Goal: Information Seeking & Learning: Check status

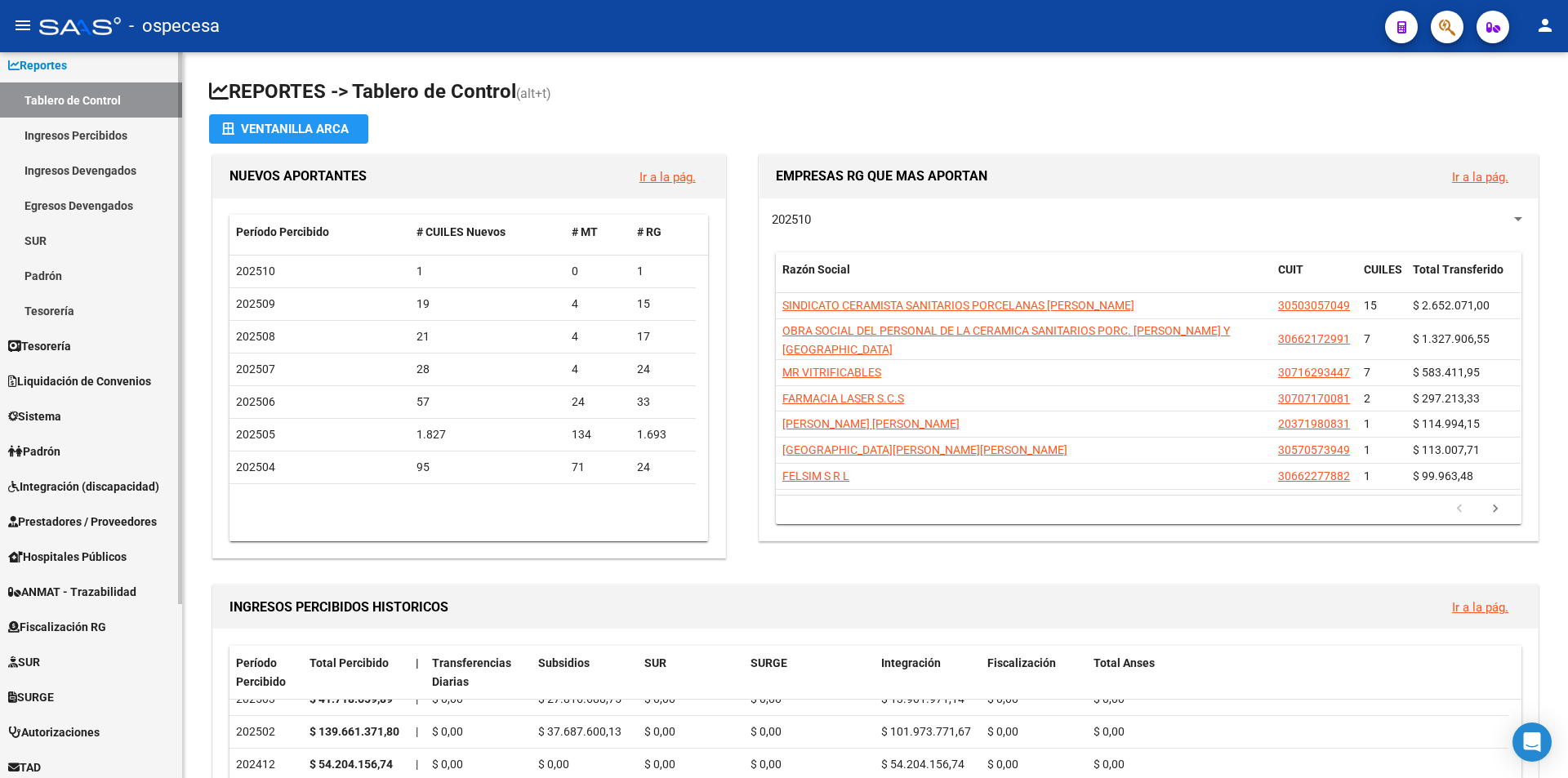
scroll to position [163, 0]
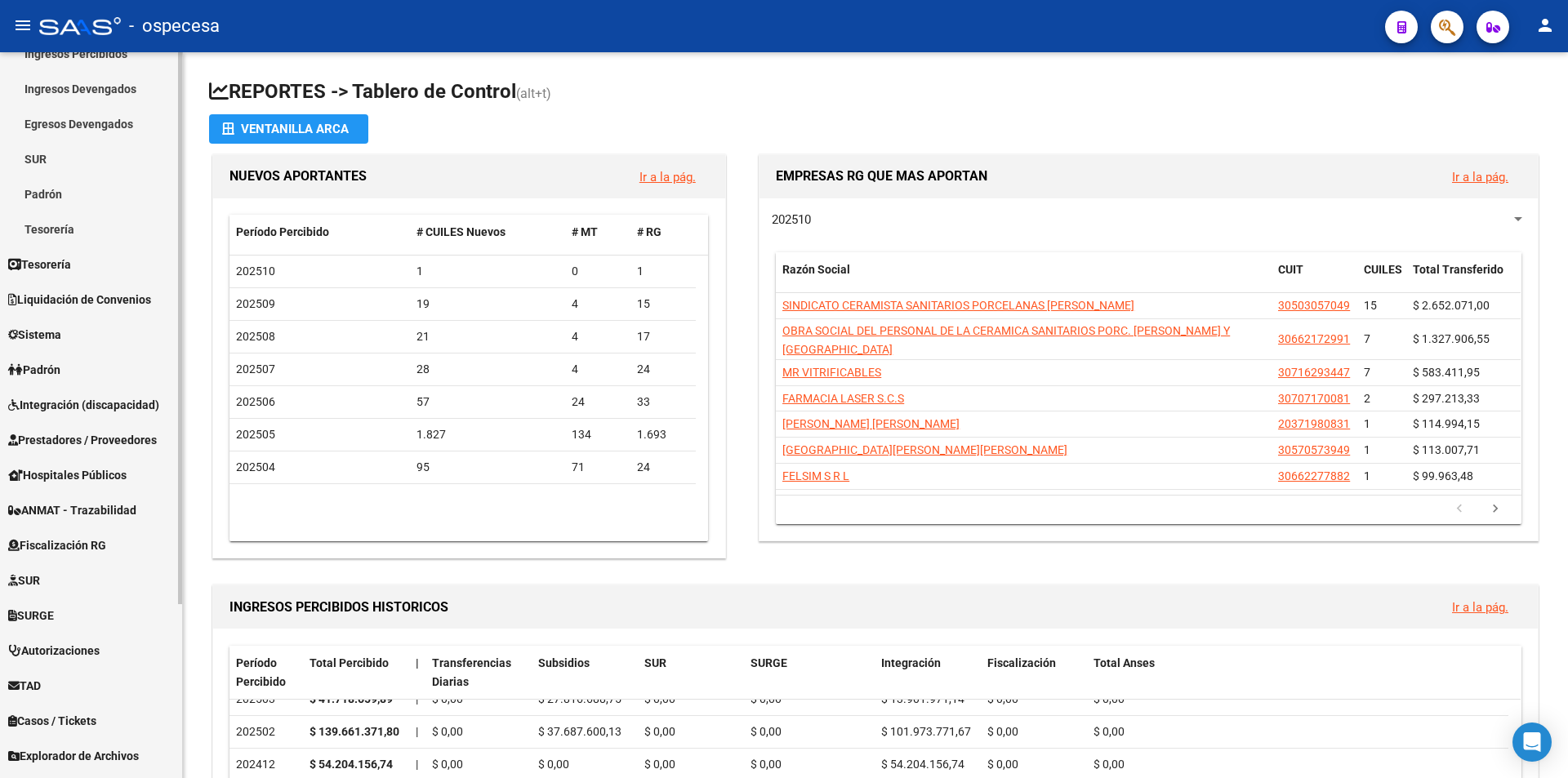
click at [70, 269] on span "Tesorería" at bounding box center [40, 265] width 63 height 18
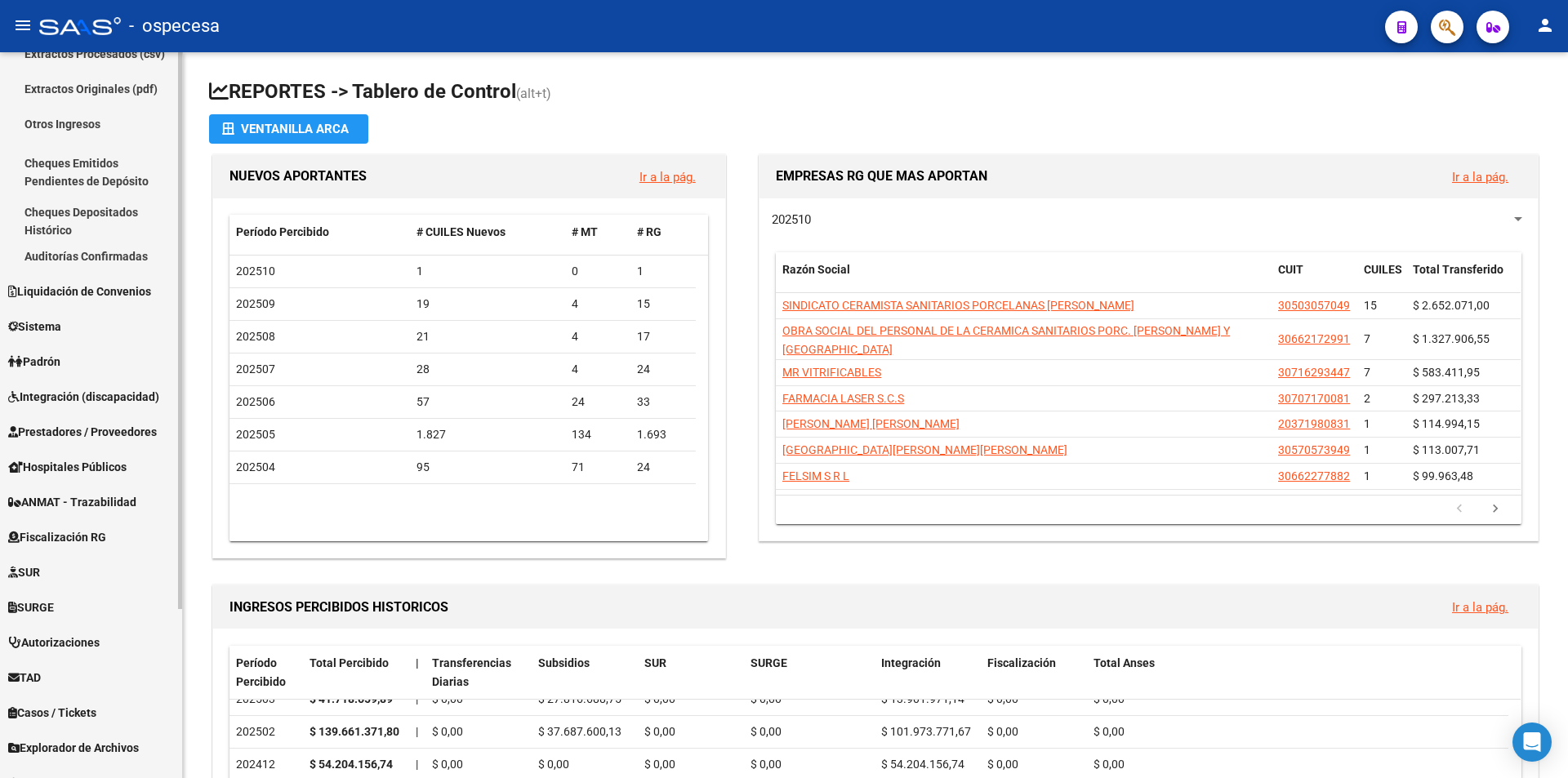
scroll to position [0, 0]
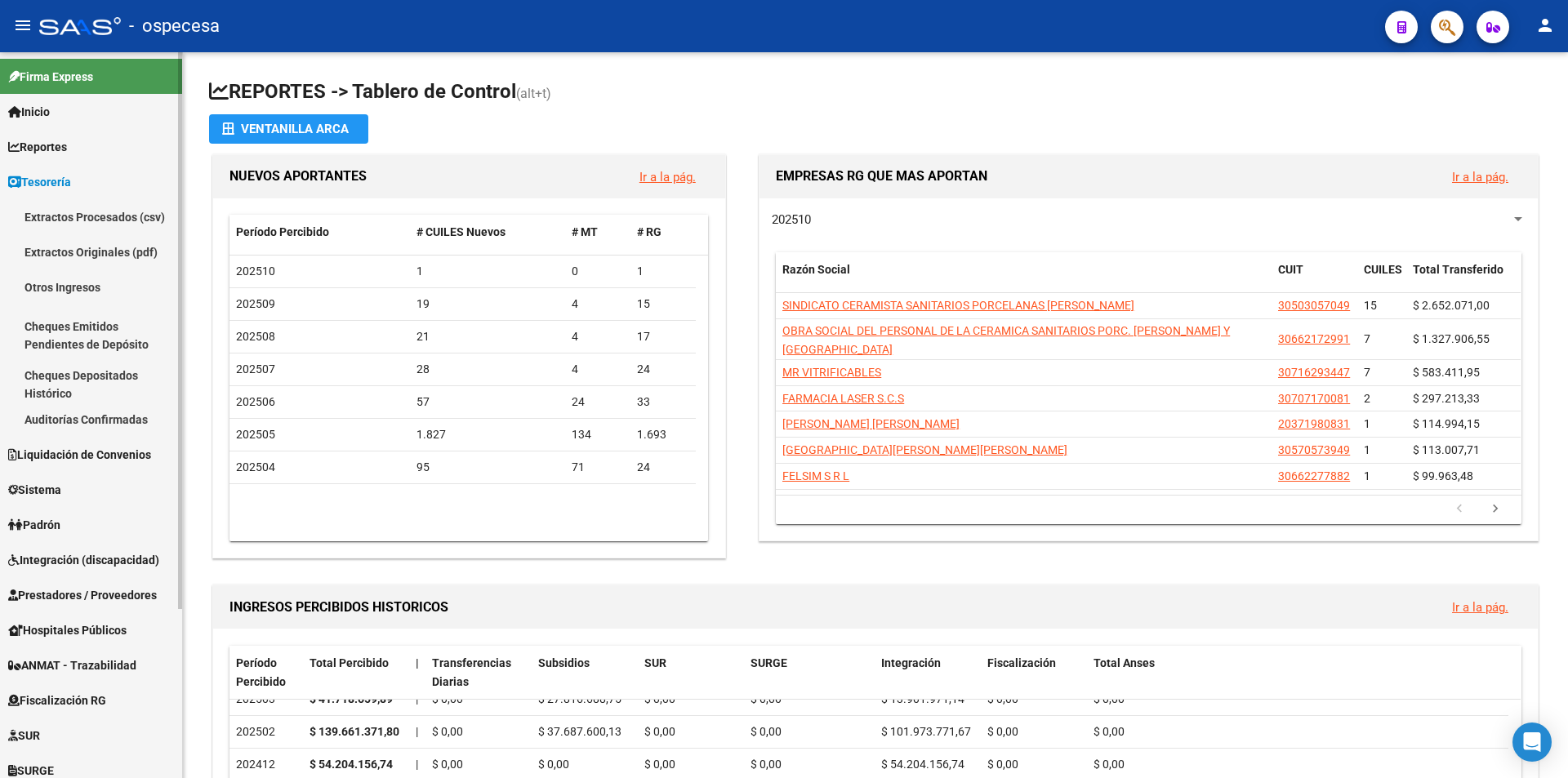
click at [93, 253] on link "Extractos Originales (pdf)" at bounding box center [91, 251] width 182 height 35
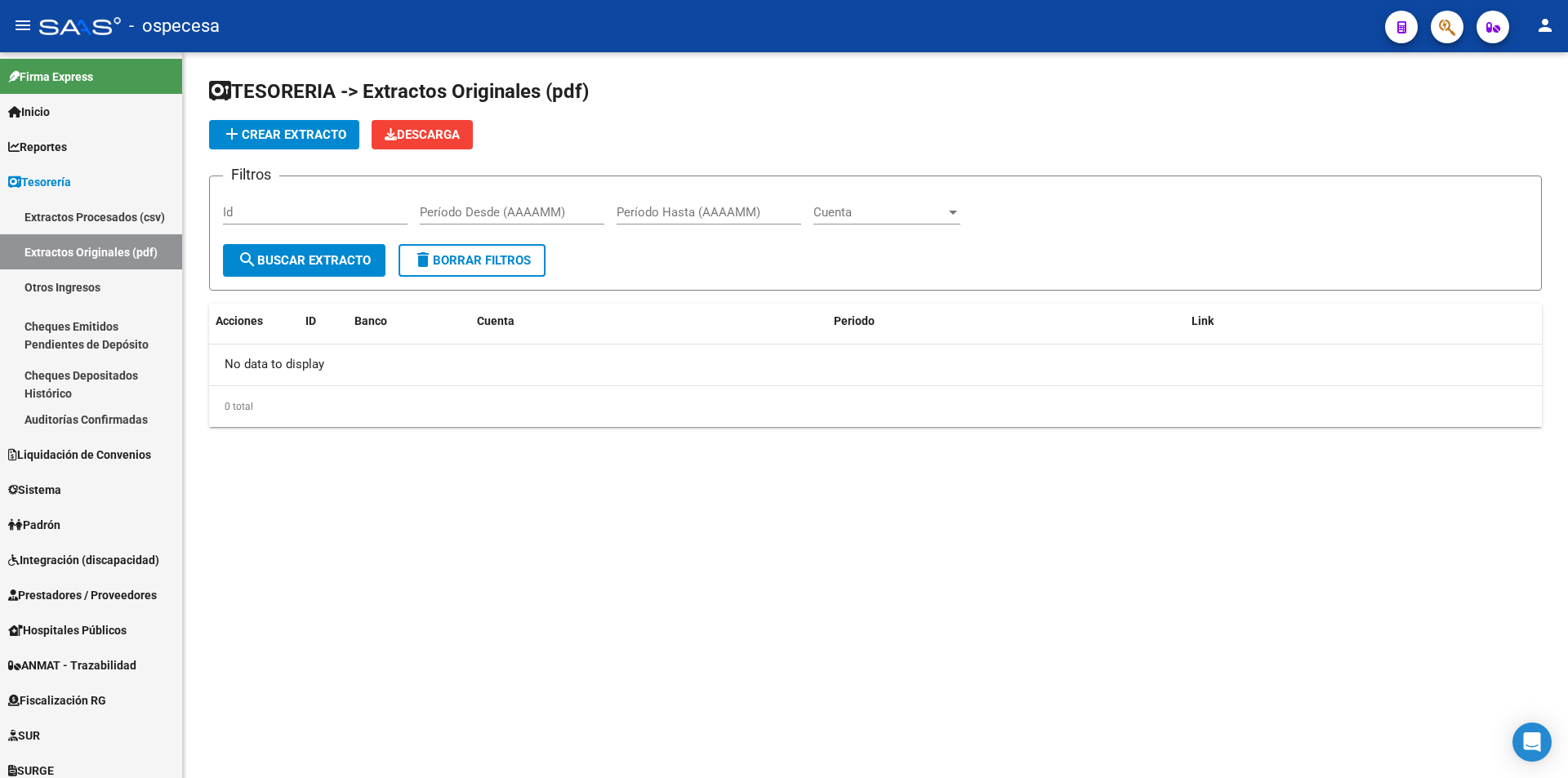
click at [497, 210] on input "Período Desde (AAAAMM)" at bounding box center [512, 212] width 184 height 14
click at [503, 191] on div "Período Desde (AAAAMM)" at bounding box center [512, 207] width 184 height 35
click at [285, 202] on div "Id" at bounding box center [315, 207] width 184 height 35
click at [312, 263] on span "search Buscar Extracto" at bounding box center [304, 260] width 133 height 14
click at [287, 139] on span "add Crear Extracto" at bounding box center [284, 134] width 124 height 14
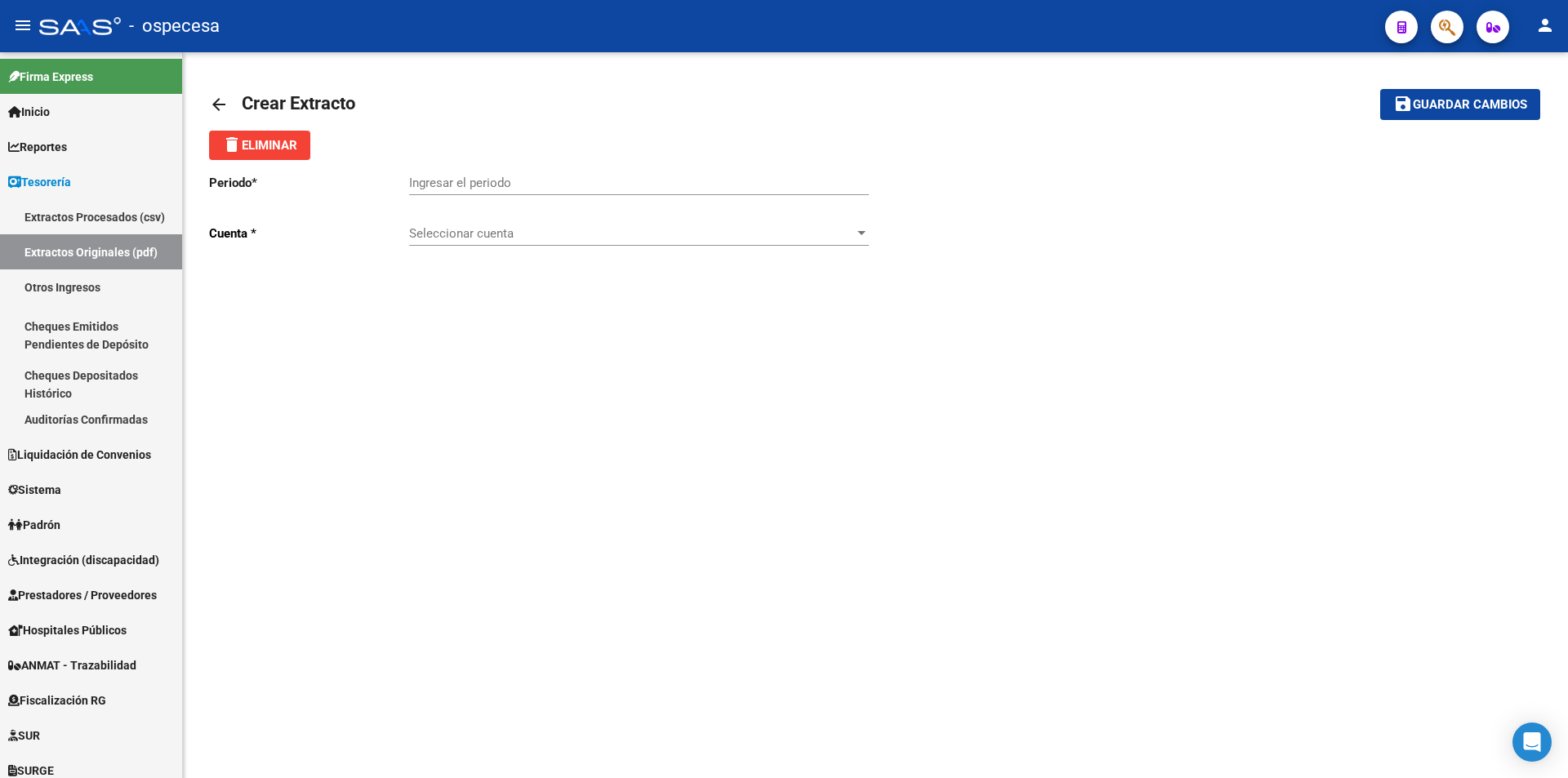
click at [215, 106] on mat-icon "arrow_back" at bounding box center [219, 105] width 19 height 19
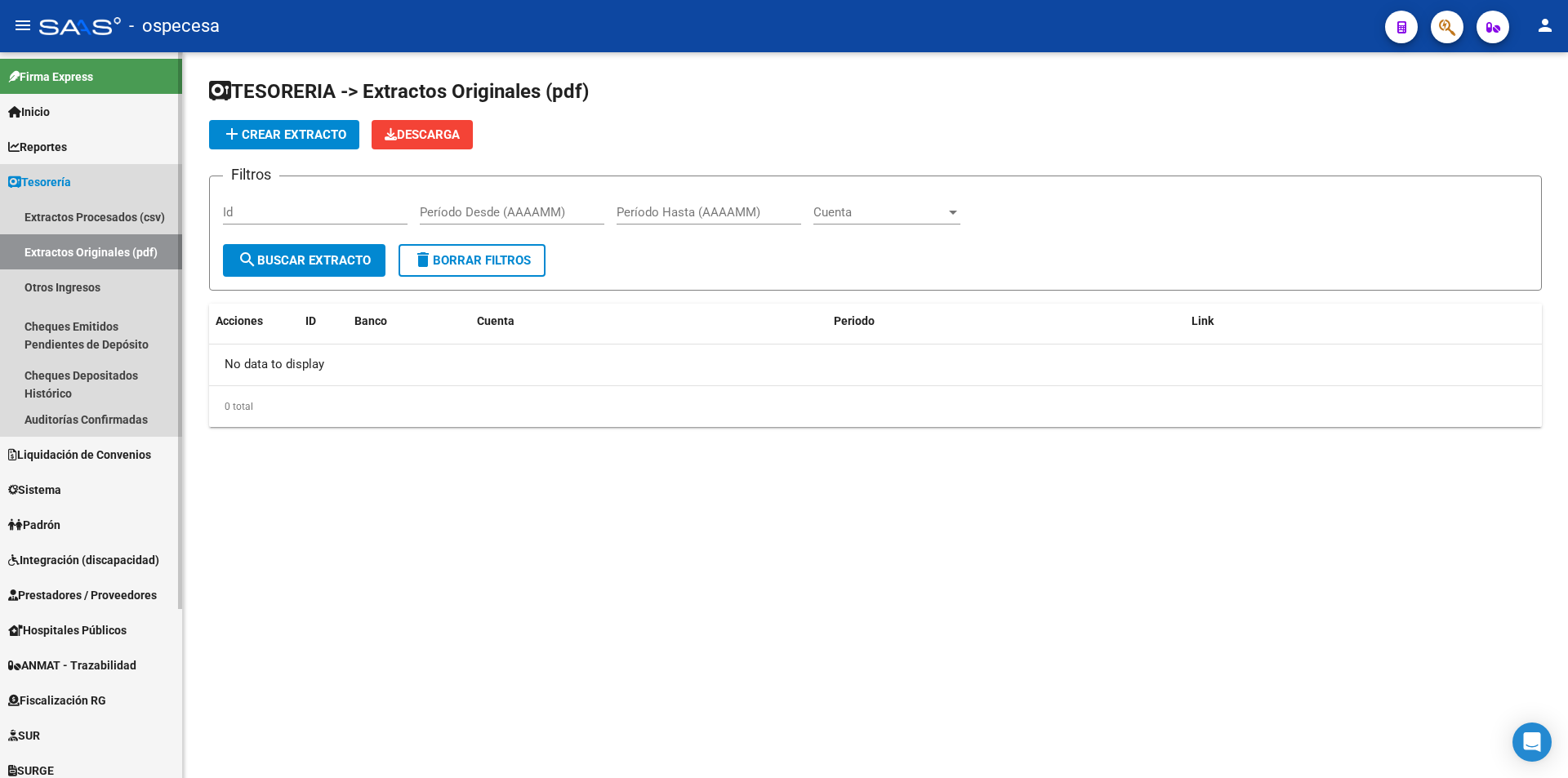
click at [65, 180] on span "Tesorería" at bounding box center [40, 182] width 63 height 18
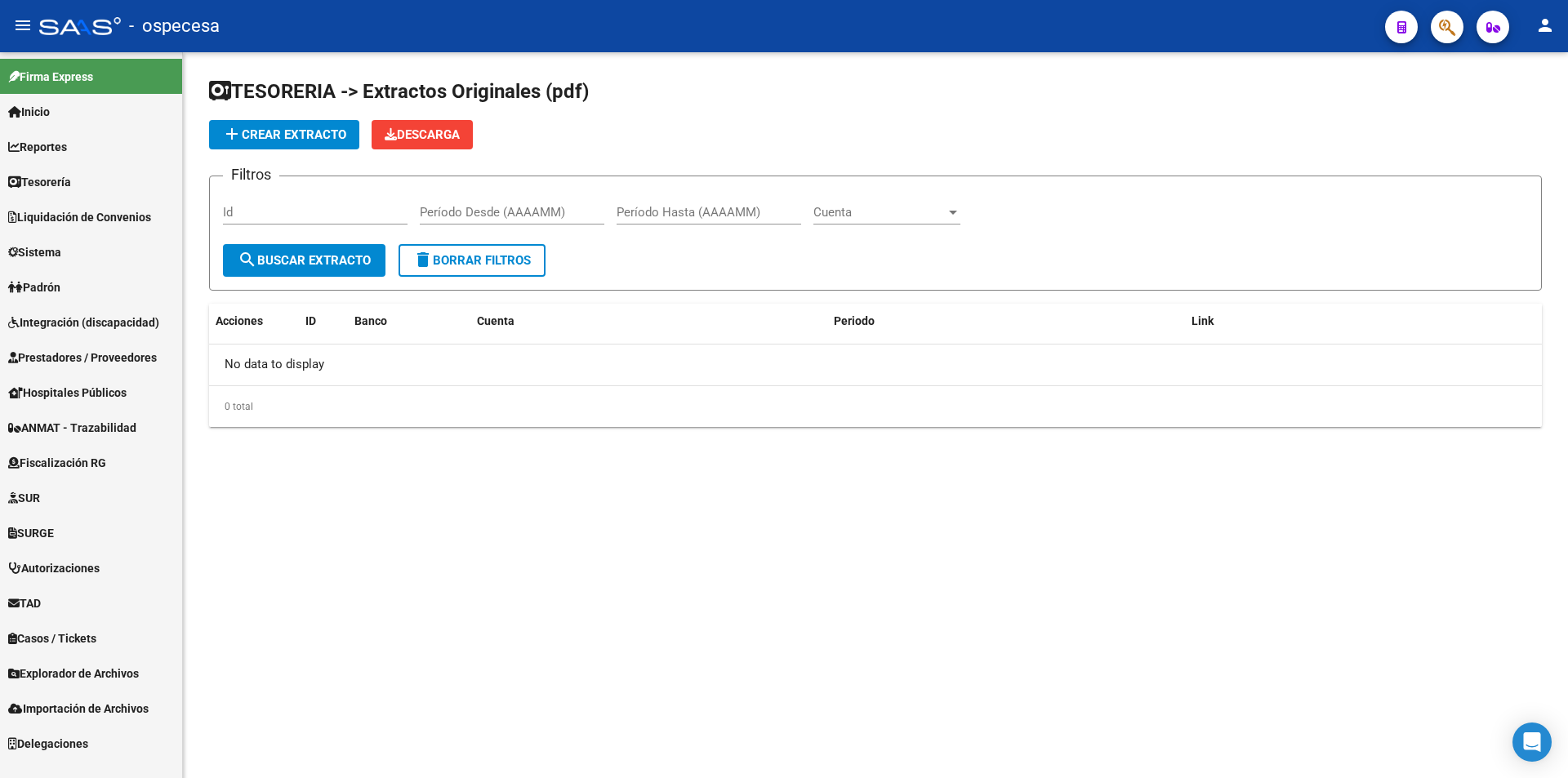
click at [58, 116] on link "Inicio" at bounding box center [91, 111] width 182 height 35
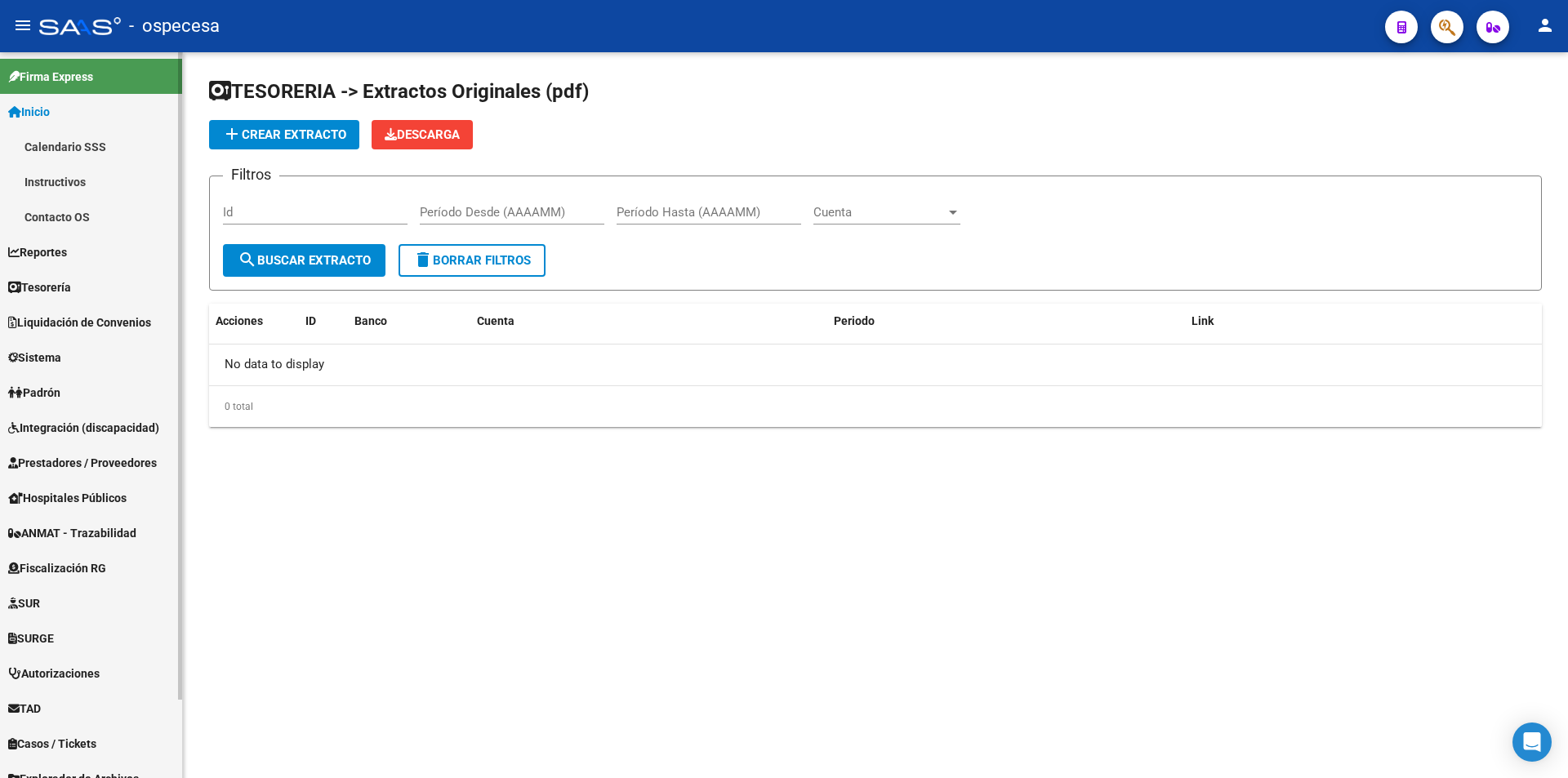
click at [47, 113] on span "Inicio" at bounding box center [29, 111] width 41 height 18
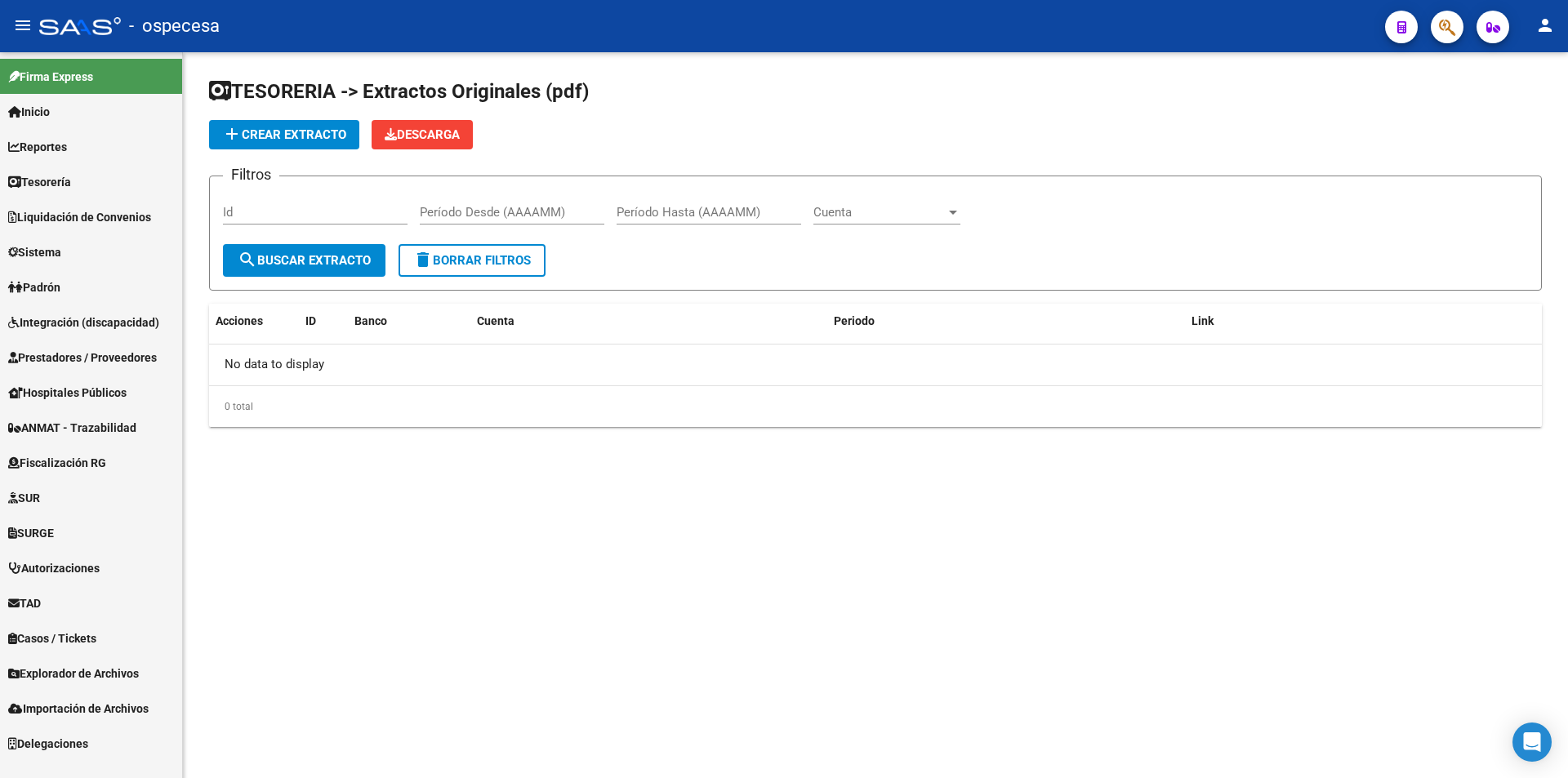
click at [47, 83] on span "Firma Express" at bounding box center [51, 77] width 85 height 18
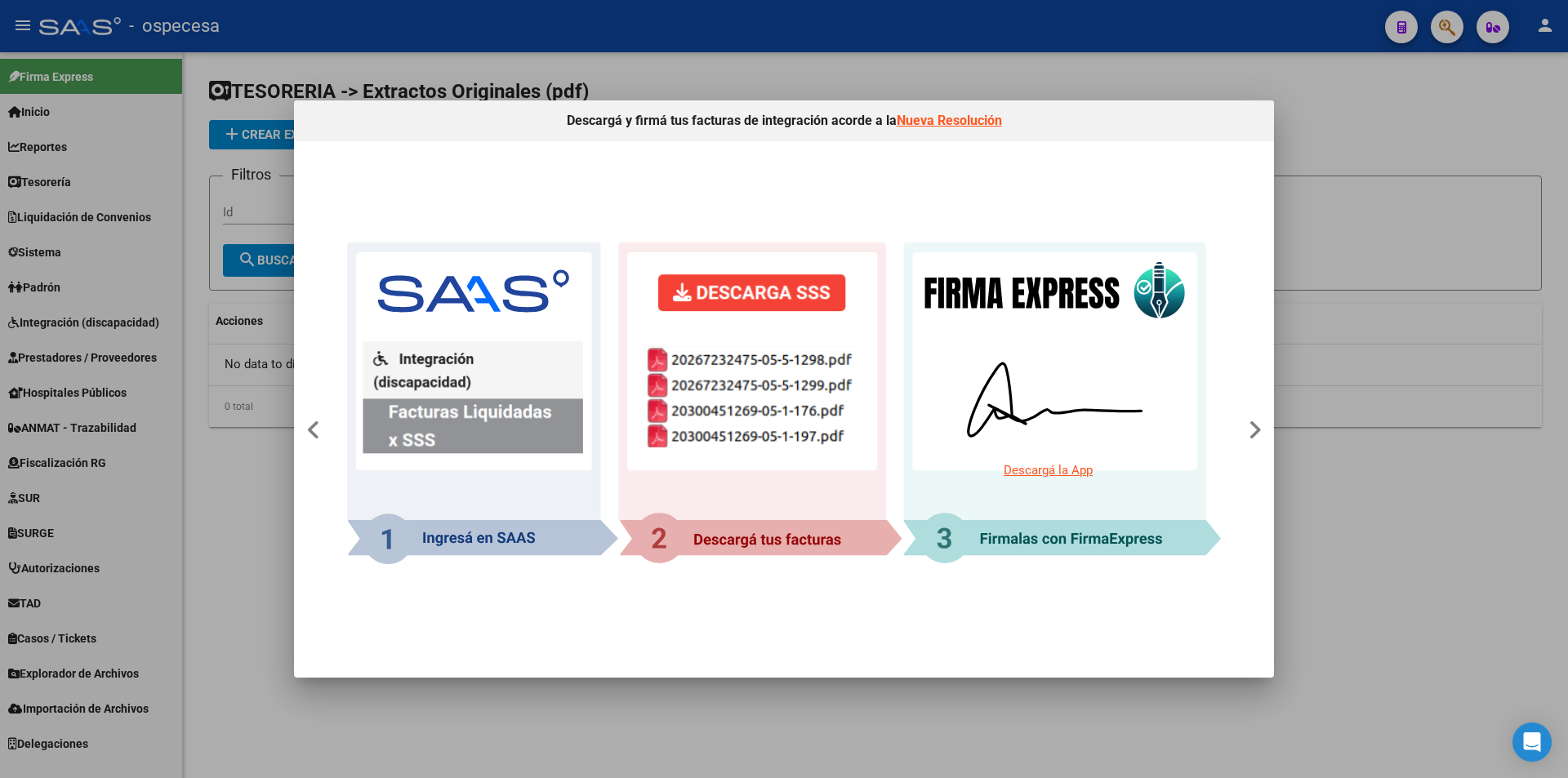
click at [132, 278] on div at bounding box center [784, 389] width 1568 height 778
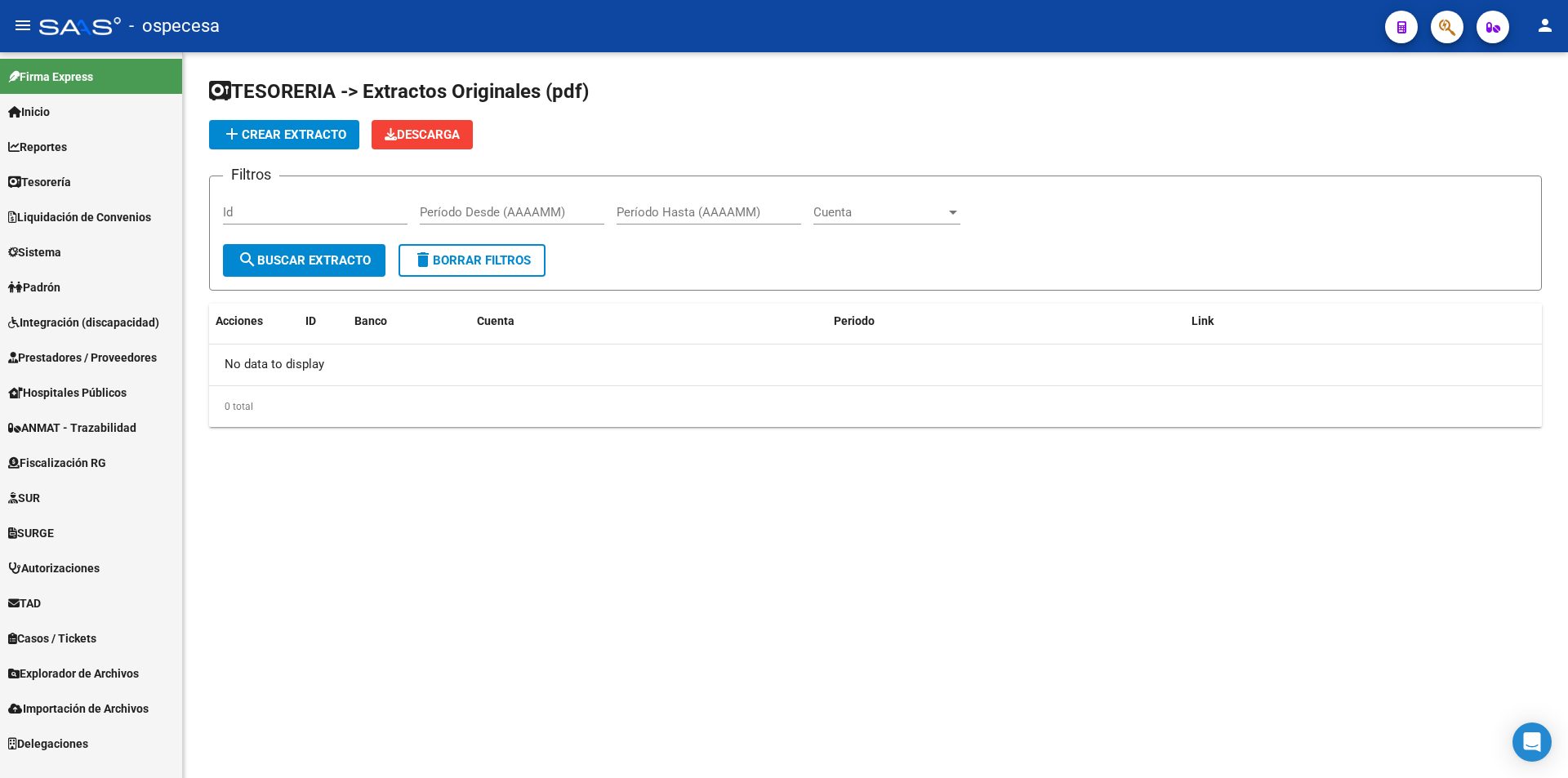
click at [50, 119] on span "Inicio" at bounding box center [29, 111] width 41 height 18
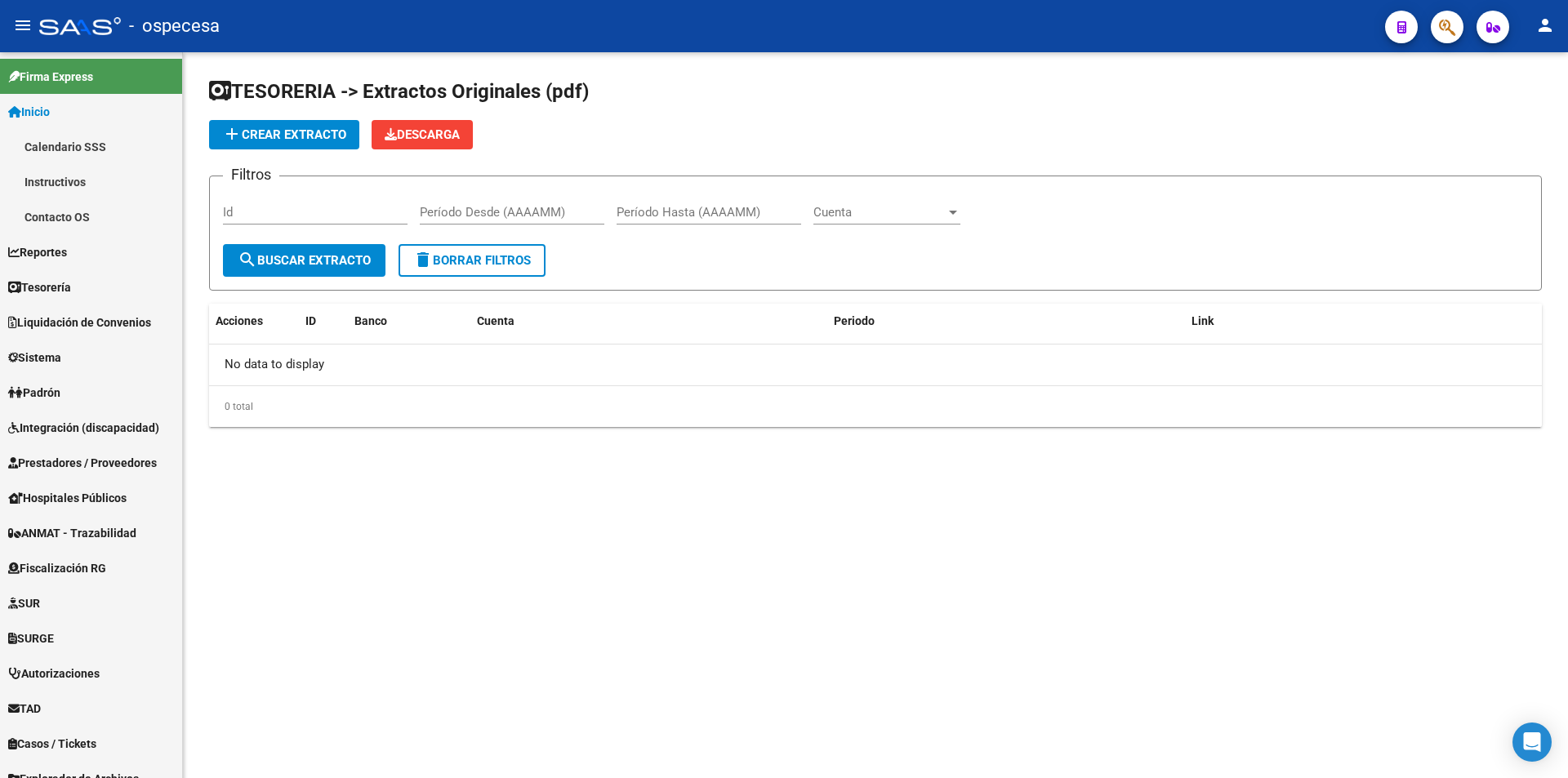
click at [191, 93] on div "TESORERIA -> Extractos Originales (pdf) add Crear Extracto Descarga Filtros Id …" at bounding box center [876, 265] width 1385 height 427
click at [183, 70] on div "TESORERIA -> Extractos Originales (pdf) add Crear Extracto Descarga Filtros Id …" at bounding box center [876, 265] width 1385 height 427
click at [86, 148] on link "Calendario SSS" at bounding box center [91, 147] width 182 height 35
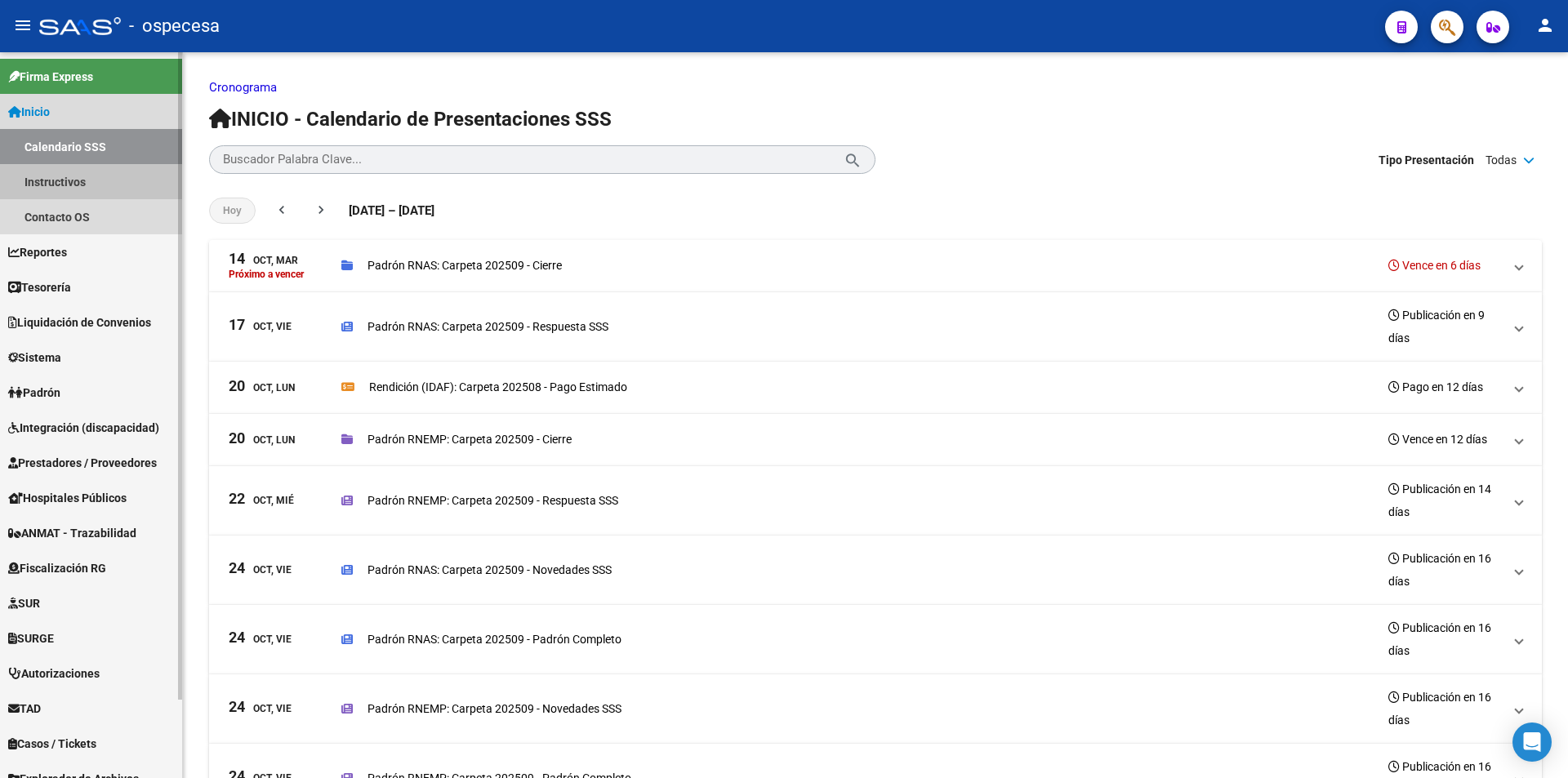
click at [94, 185] on link "Instructivos" at bounding box center [91, 181] width 182 height 35
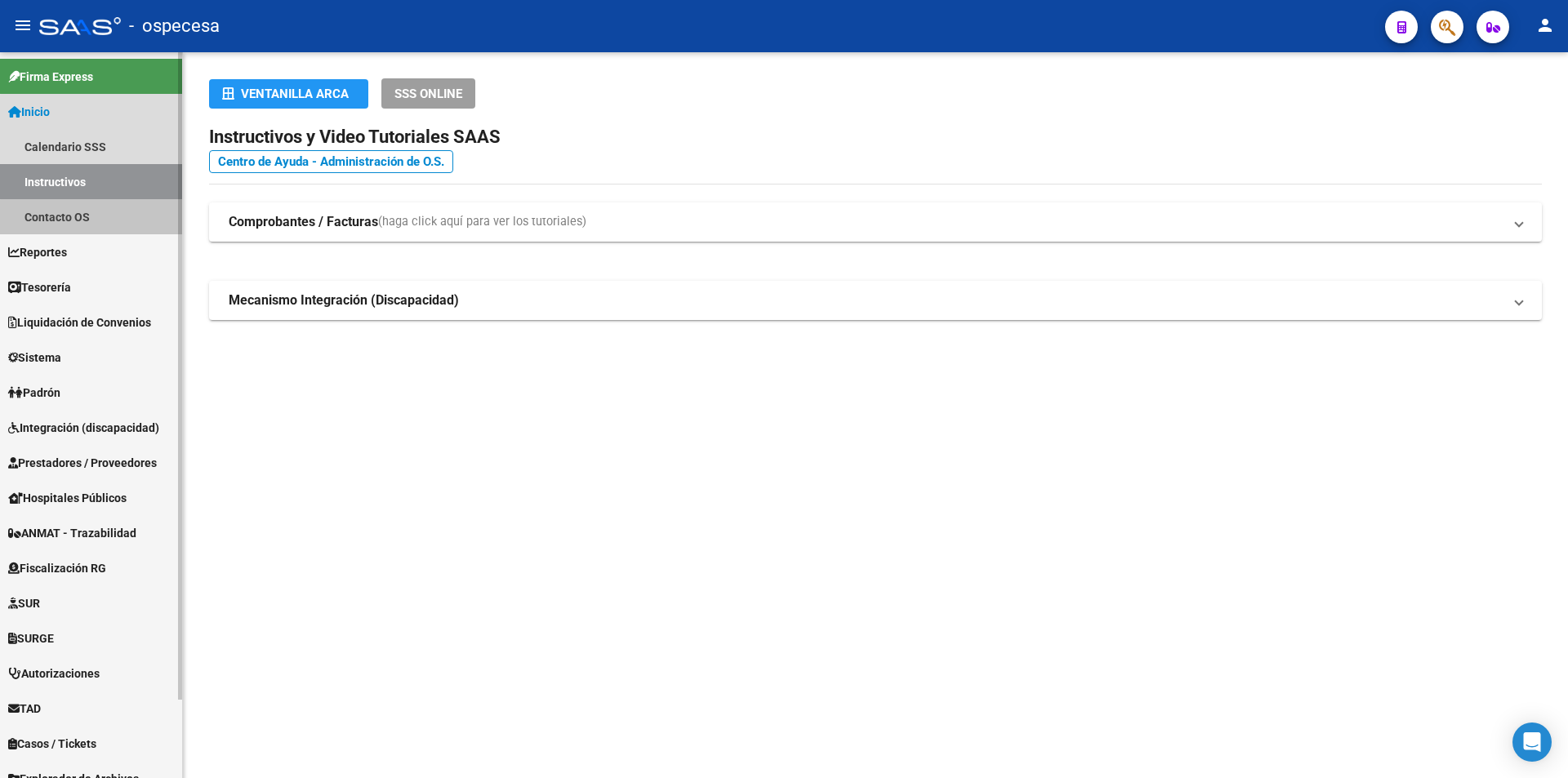
click at [95, 222] on link "Contacto OS" at bounding box center [91, 217] width 182 height 35
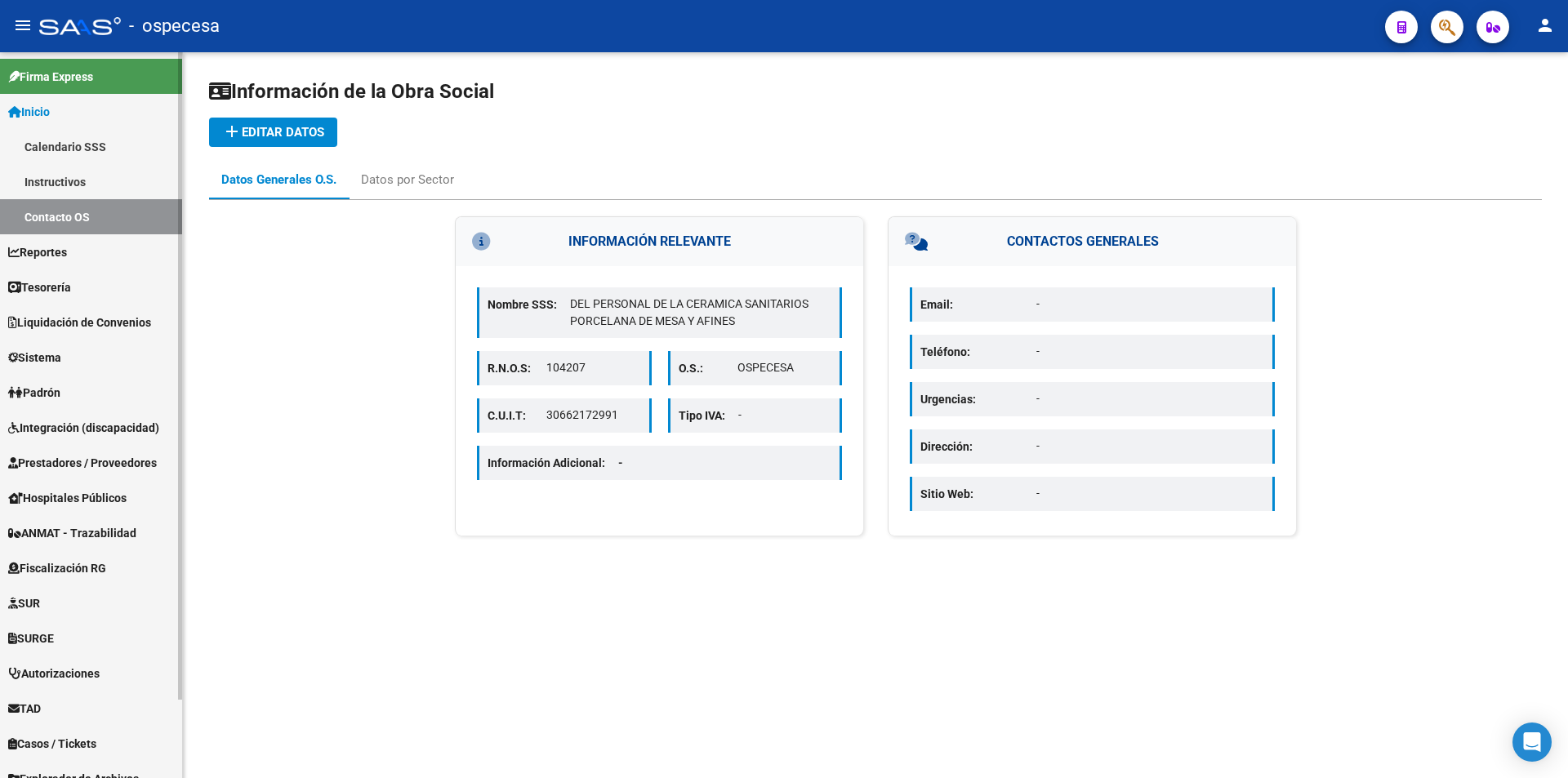
click at [37, 111] on span "Inicio" at bounding box center [29, 111] width 41 height 18
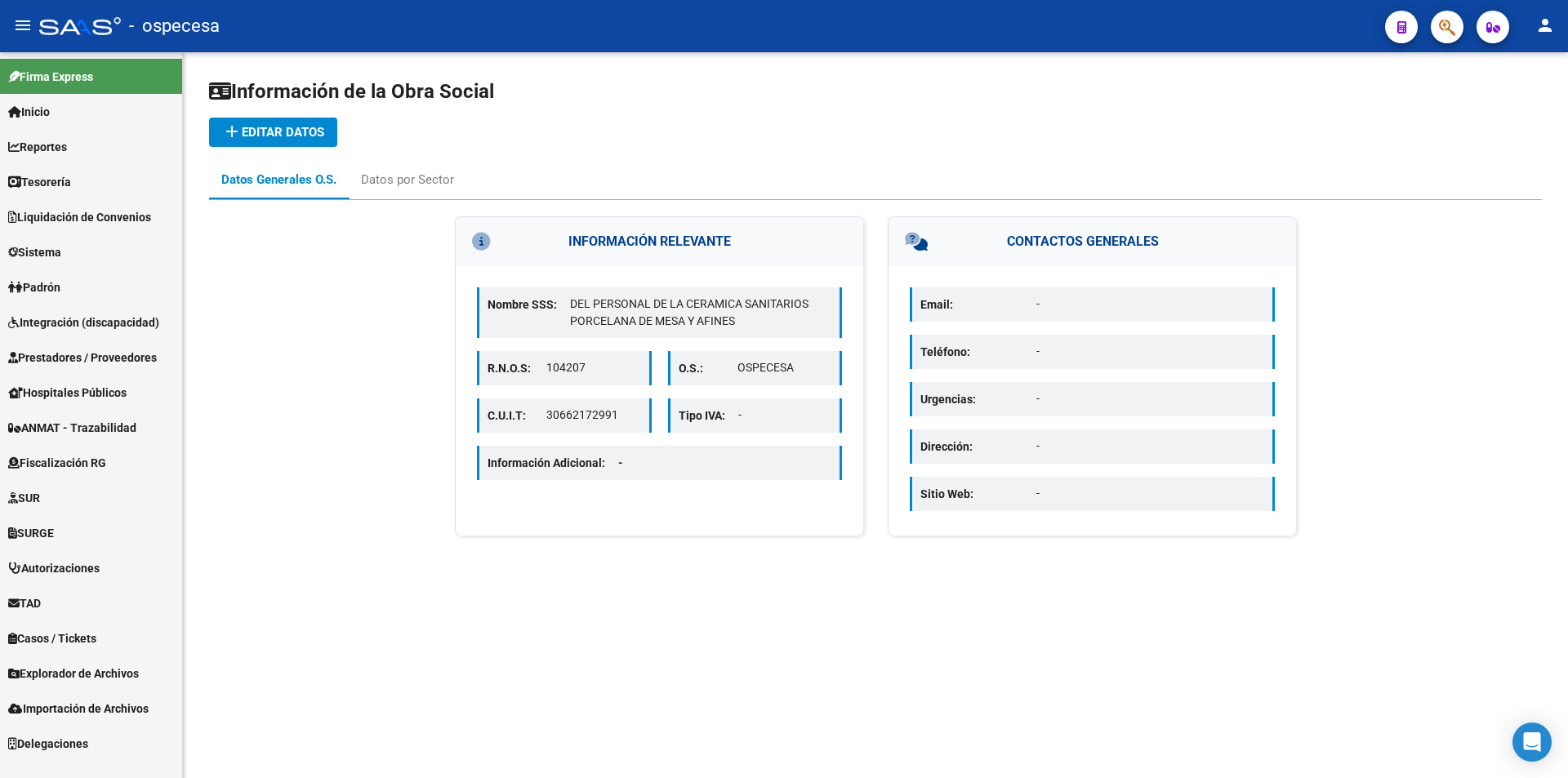
click at [10, 106] on icon at bounding box center [15, 112] width 13 height 12
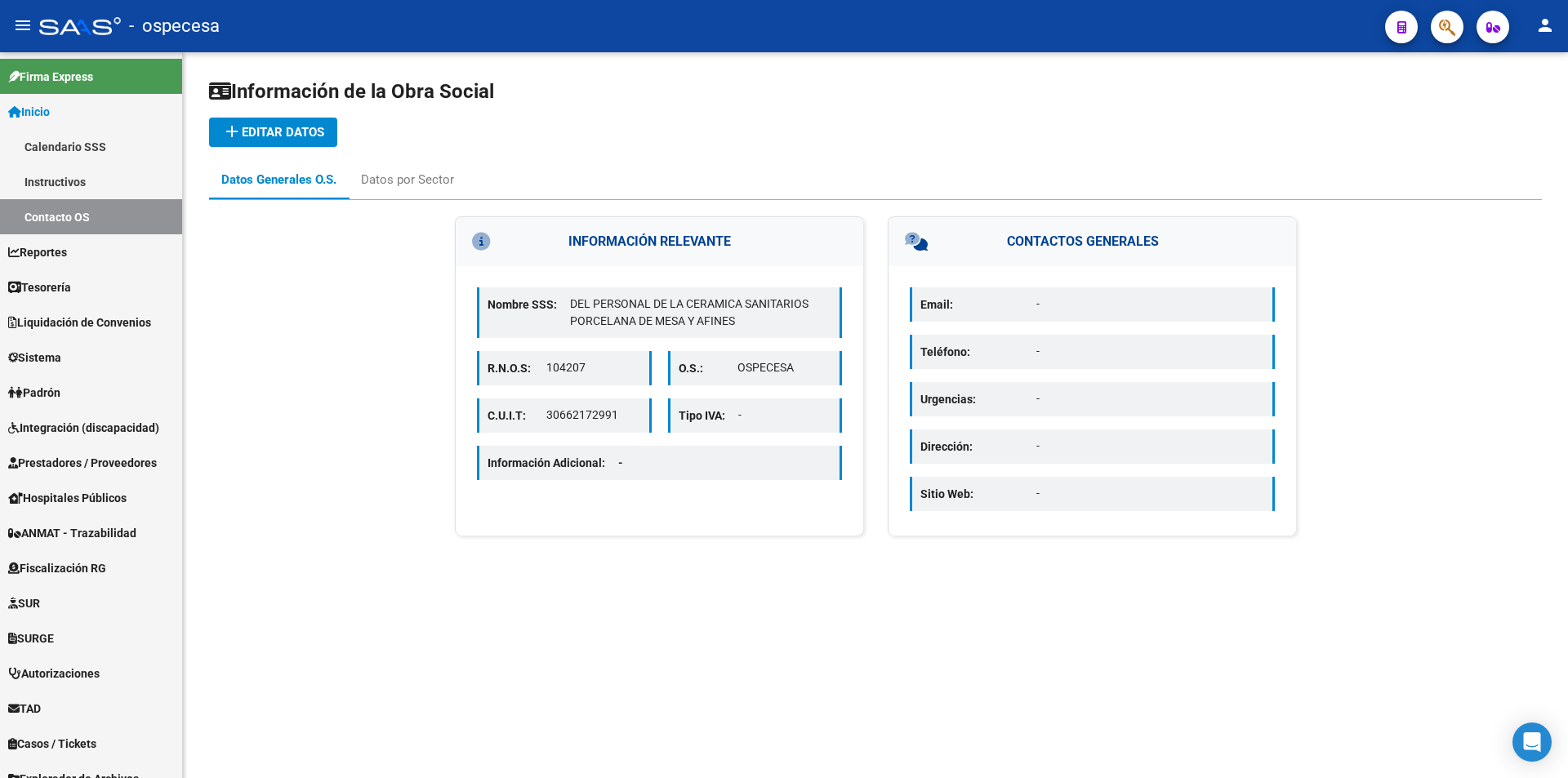
click at [26, 23] on mat-icon "menu" at bounding box center [23, 25] width 19 height 19
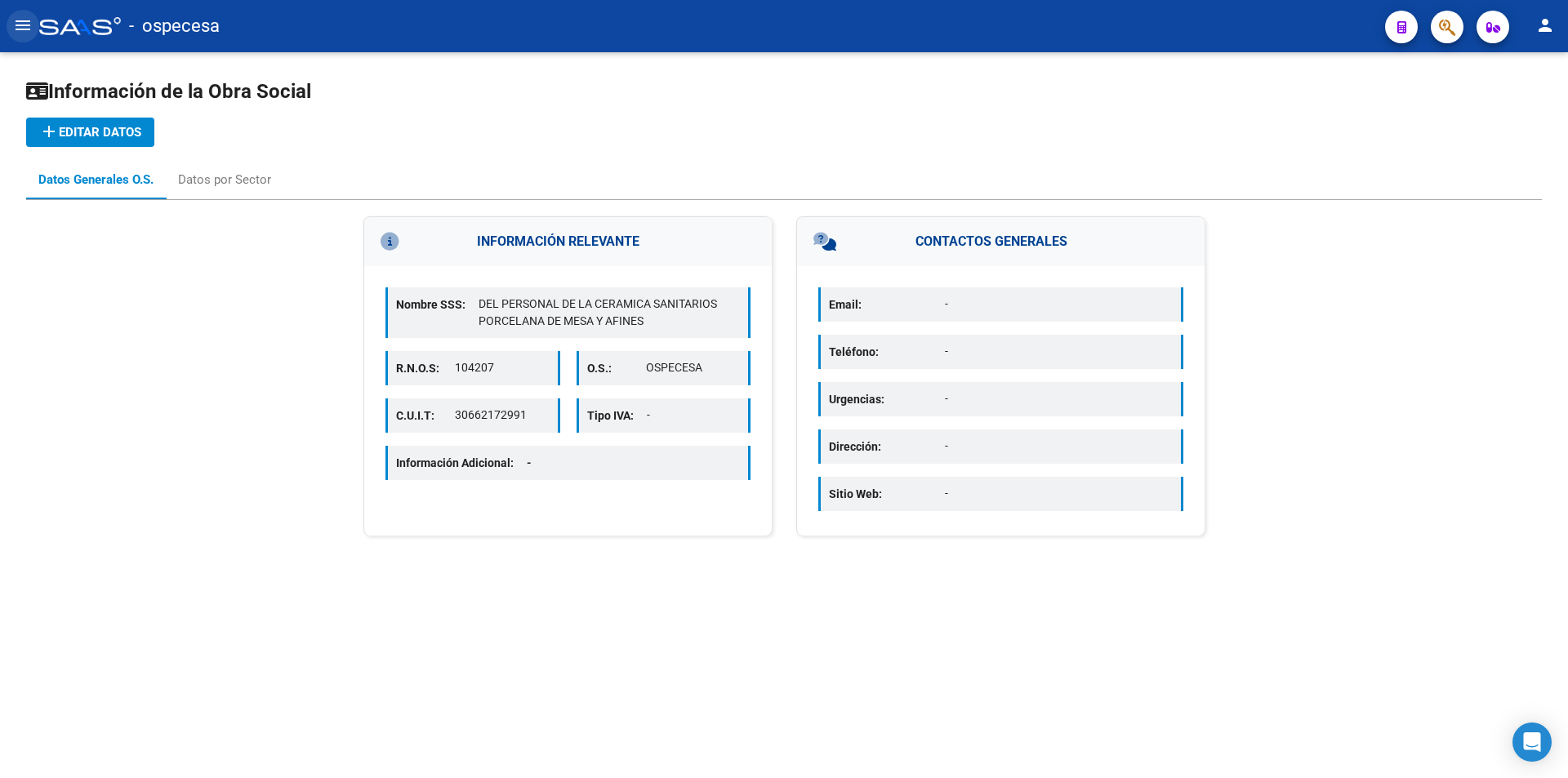
click at [25, 24] on mat-icon "menu" at bounding box center [23, 25] width 19 height 19
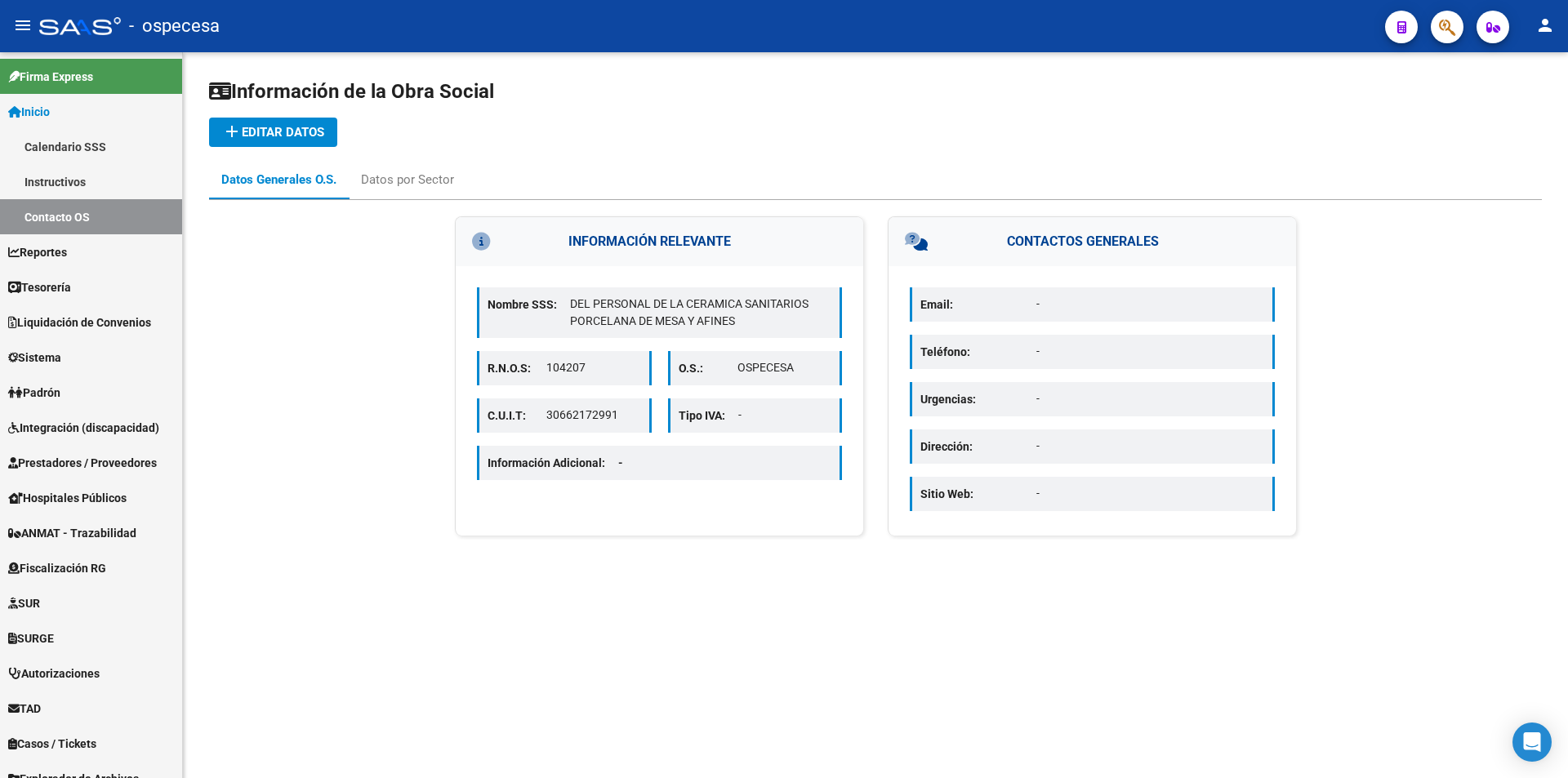
click at [65, 29] on div at bounding box center [80, 26] width 82 height 18
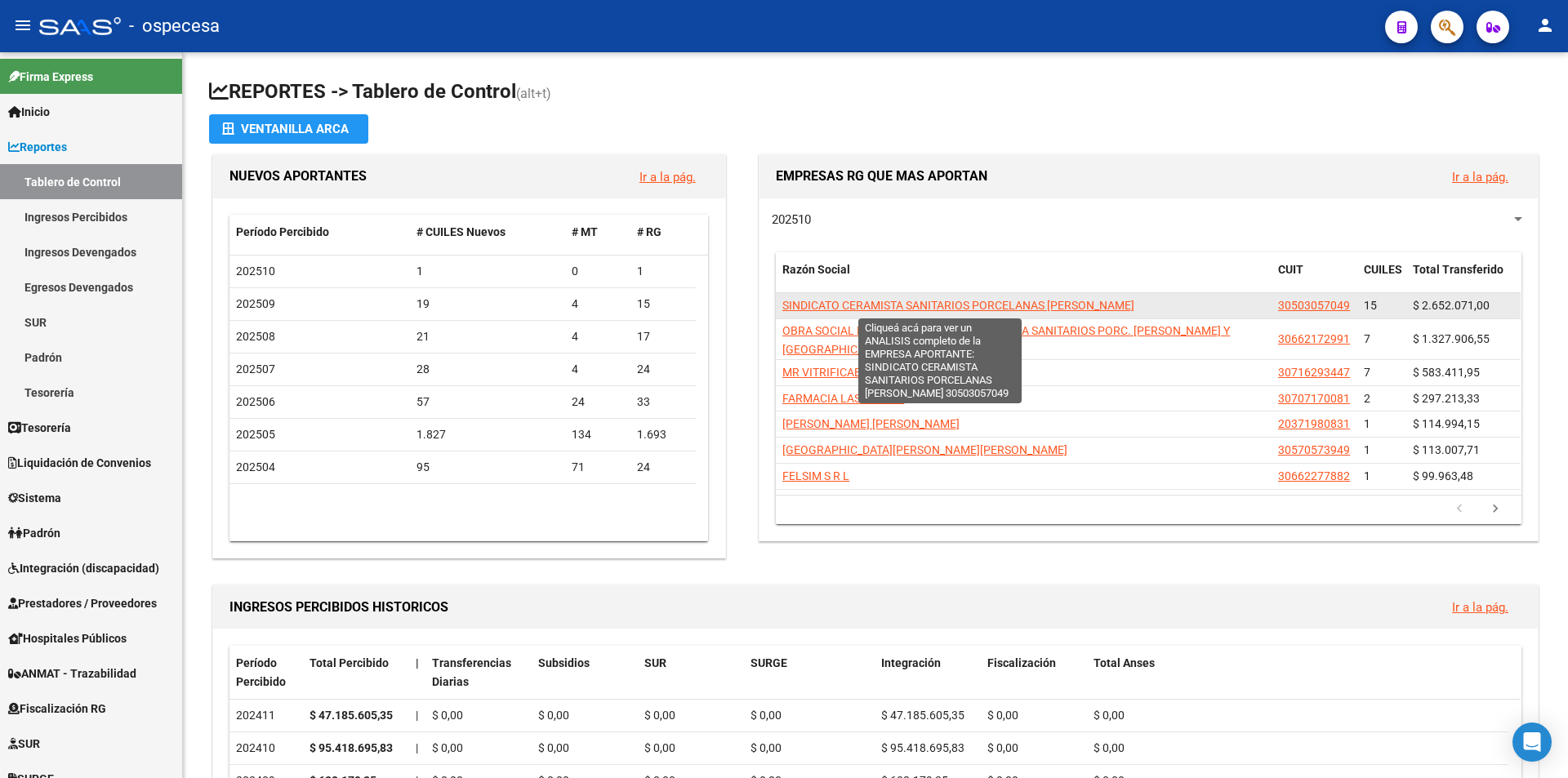
click at [924, 307] on span "SINDICATO CERAMISTA SANITARIOS PORCELANAS [PERSON_NAME]" at bounding box center [958, 306] width 352 height 13
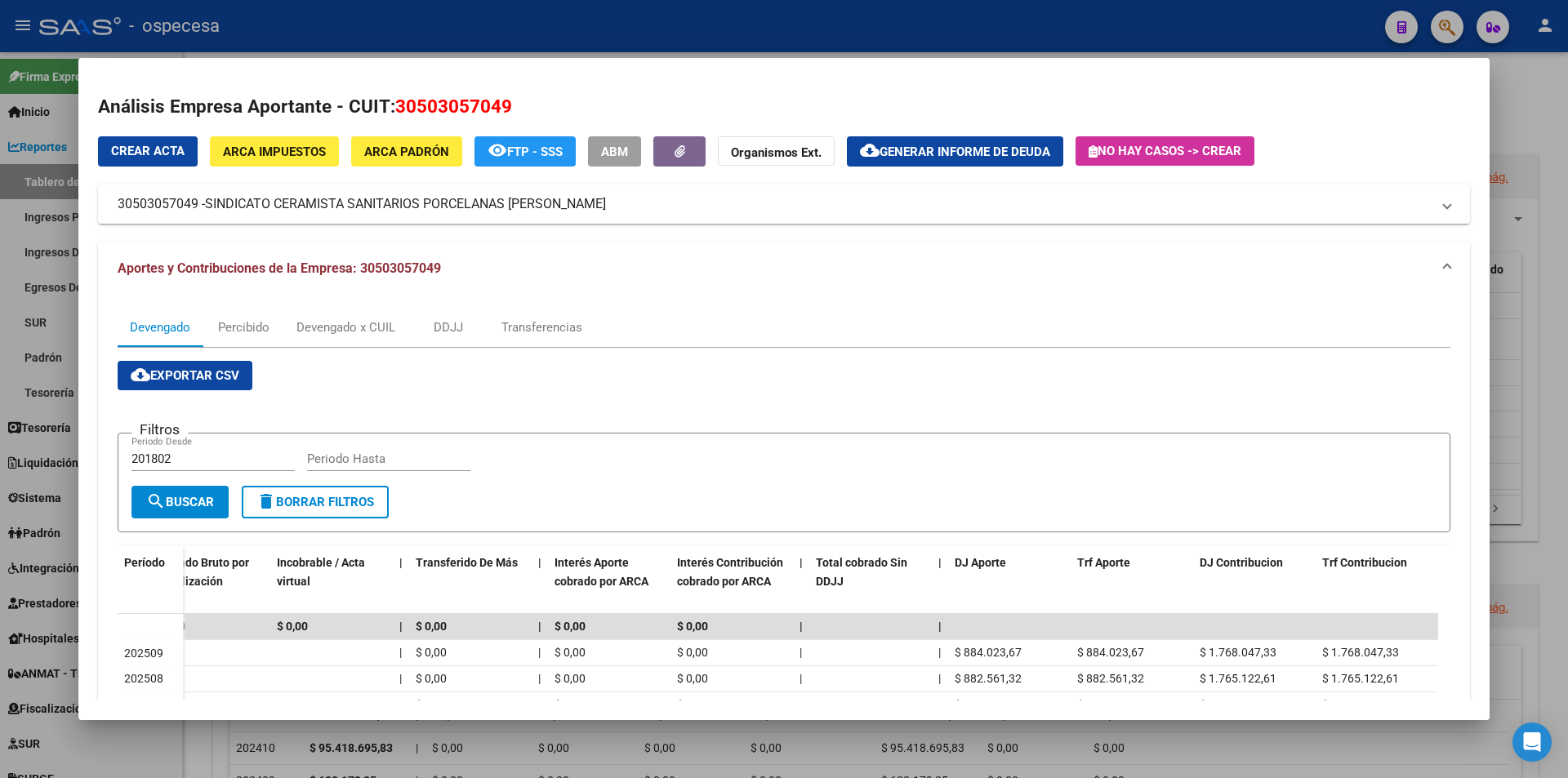
click at [19, 68] on div at bounding box center [784, 389] width 1568 height 778
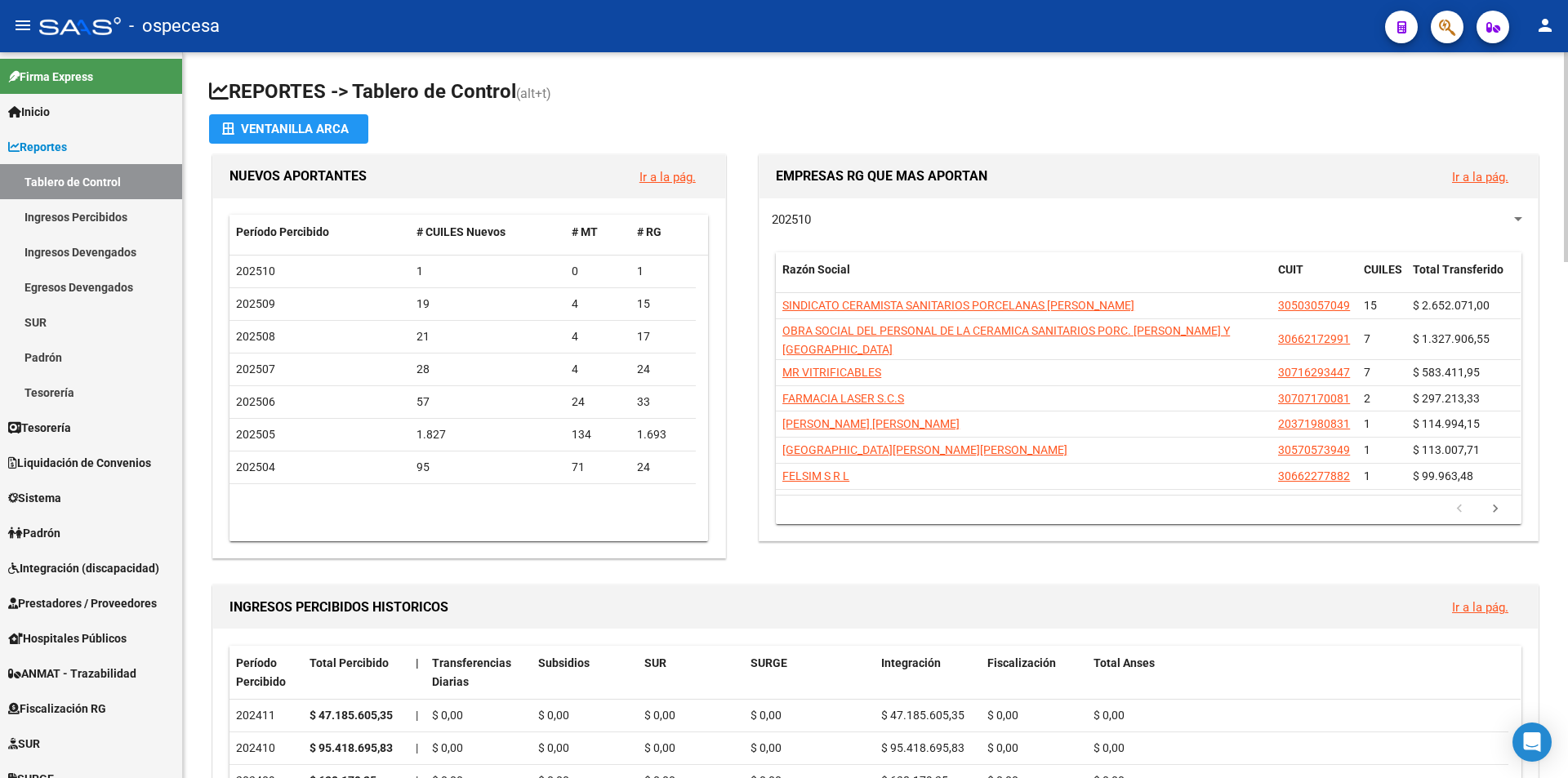
click at [1517, 219] on div at bounding box center [1518, 219] width 9 height 4
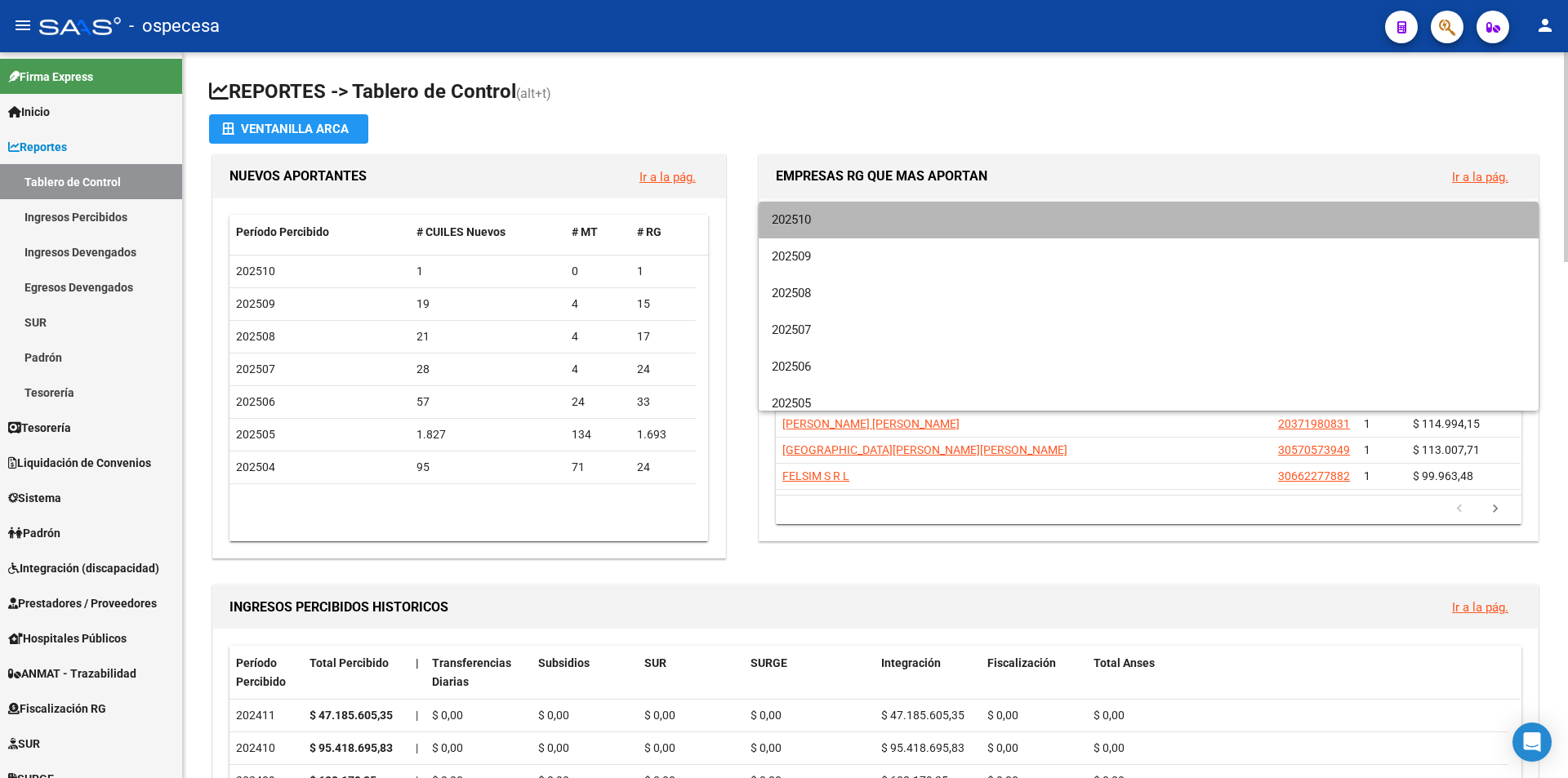
click at [1517, 219] on mat-option "202510" at bounding box center [1148, 220] width 780 height 36
